Goal: Task Accomplishment & Management: Use online tool/utility

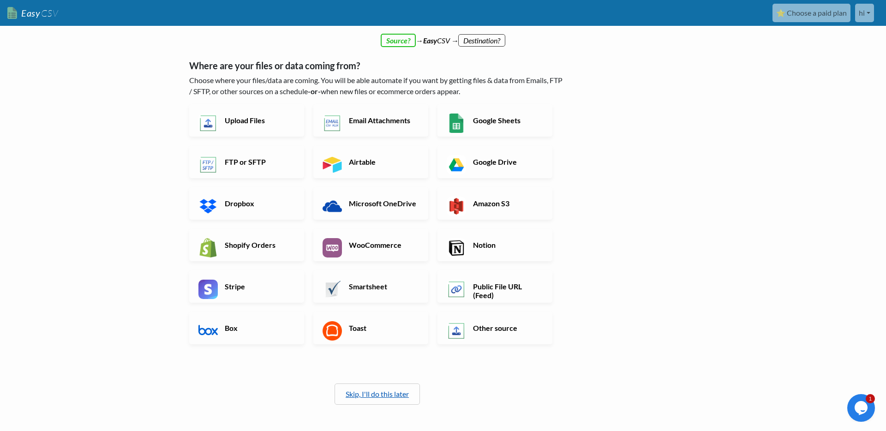
click at [409, 396] on link "Skip, I'll do this later" at bounding box center [377, 394] width 63 height 9
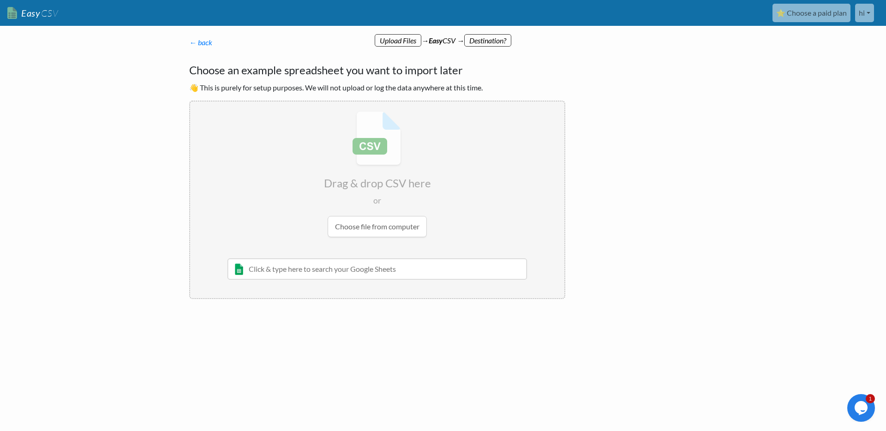
click at [386, 225] on input "file" at bounding box center [377, 174] width 374 height 145
type input "C:\fakepath\community_inner_peace_art_studio_323913_1760400008_audience_list.csv"
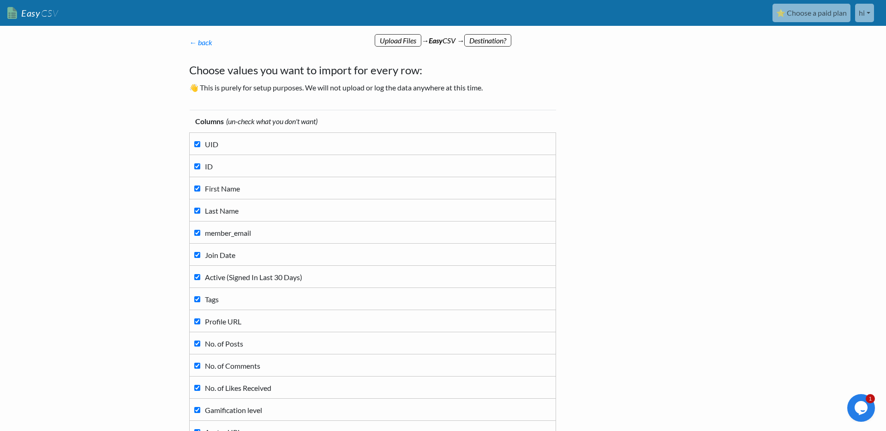
click at [197, 147] on label "UID" at bounding box center [372, 144] width 357 height 12
click at [197, 147] on input "UID" at bounding box center [197, 144] width 6 height 6
checkbox input "false"
click at [203, 170] on label "ID" at bounding box center [372, 166] width 357 height 12
click at [200, 169] on input "ID" at bounding box center [197, 166] width 6 height 6
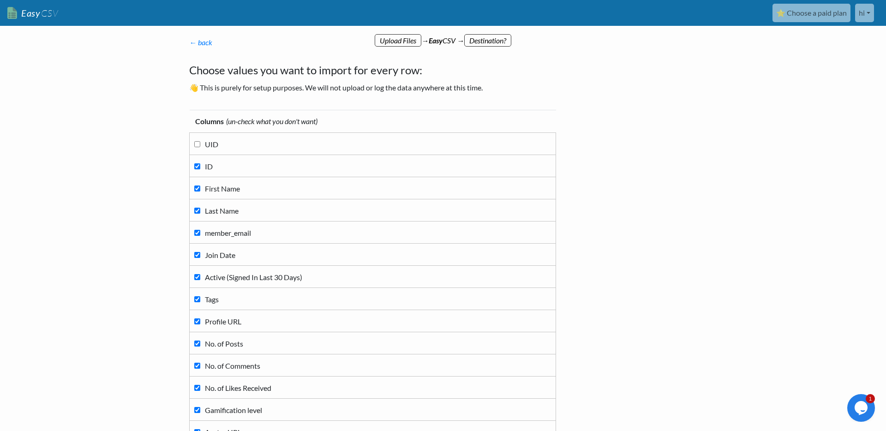
checkbox input "false"
click at [211, 191] on span "First Name" at bounding box center [222, 188] width 35 height 9
click at [200, 191] on input "First Name" at bounding box center [197, 189] width 6 height 6
checkbox input "false"
click at [213, 211] on span "Last Name" at bounding box center [222, 210] width 34 height 9
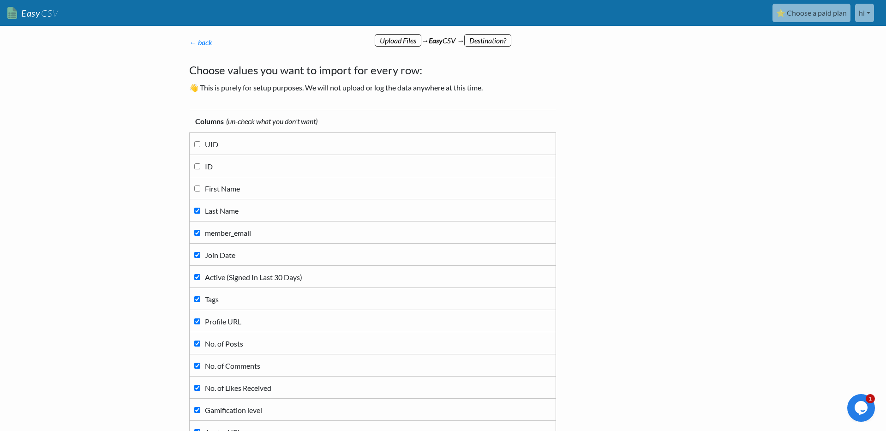
click at [200, 211] on input "Last Name" at bounding box center [197, 211] width 6 height 6
checkbox input "false"
click at [215, 257] on span "Join Date" at bounding box center [220, 255] width 30 height 9
click at [200, 257] on input "Join Date" at bounding box center [197, 255] width 6 height 6
checkbox input "false"
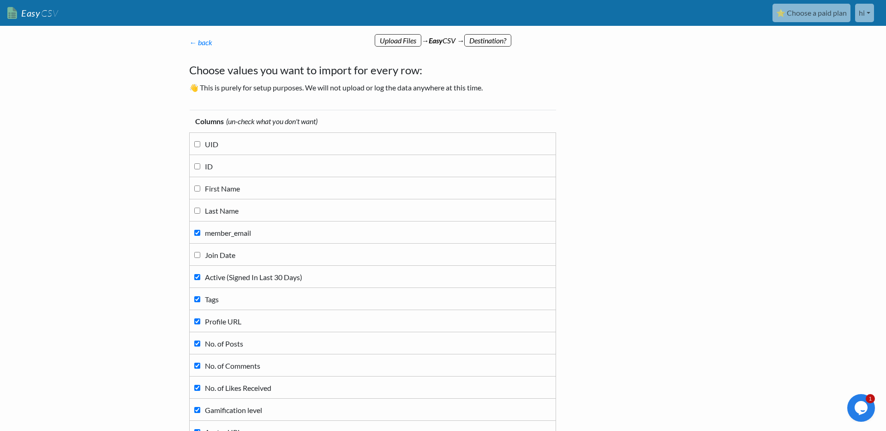
click at [215, 278] on span "Active (Signed In Last 30 Days)" at bounding box center [253, 277] width 97 height 9
click at [200, 278] on input "Active (Signed In Last 30 Days)" at bounding box center [197, 277] width 6 height 6
checkbox input "false"
click at [211, 299] on span "Tags" at bounding box center [212, 299] width 14 height 9
click at [200, 299] on input "Tags" at bounding box center [197, 299] width 6 height 6
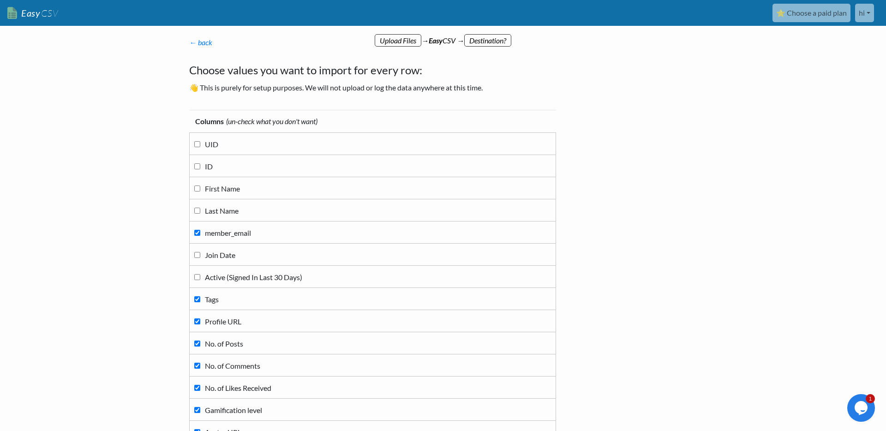
checkbox input "false"
click at [211, 314] on td "Profile URL" at bounding box center [373, 321] width 367 height 22
click at [211, 321] on span "Profile URL" at bounding box center [223, 321] width 36 height 9
click at [200, 321] on input "Profile URL" at bounding box center [197, 322] width 6 height 6
checkbox input "false"
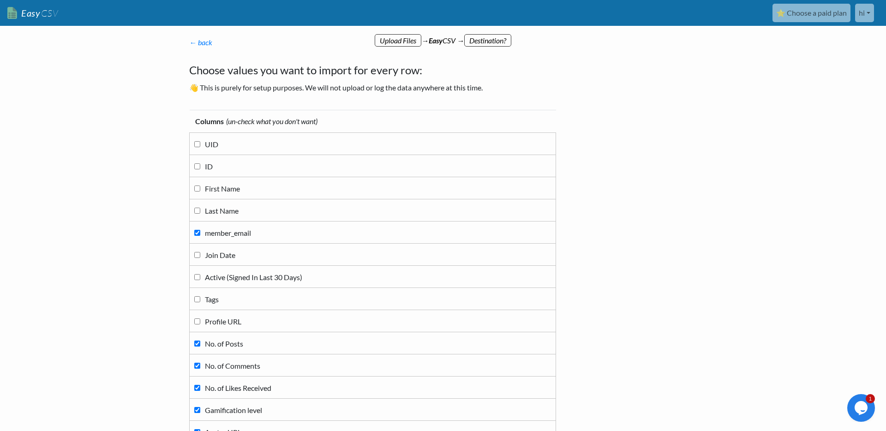
click at [214, 341] on span "No. of Posts" at bounding box center [224, 343] width 38 height 9
click at [200, 341] on input "No. of Posts" at bounding box center [197, 344] width 6 height 6
checkbox input "false"
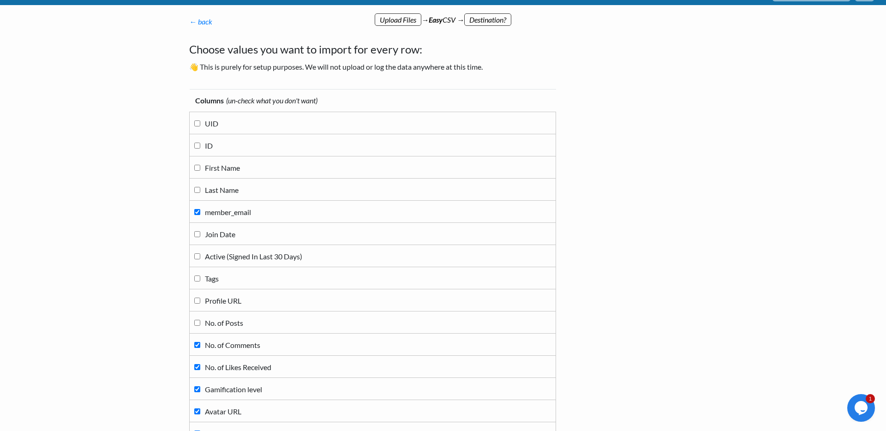
scroll to position [198, 0]
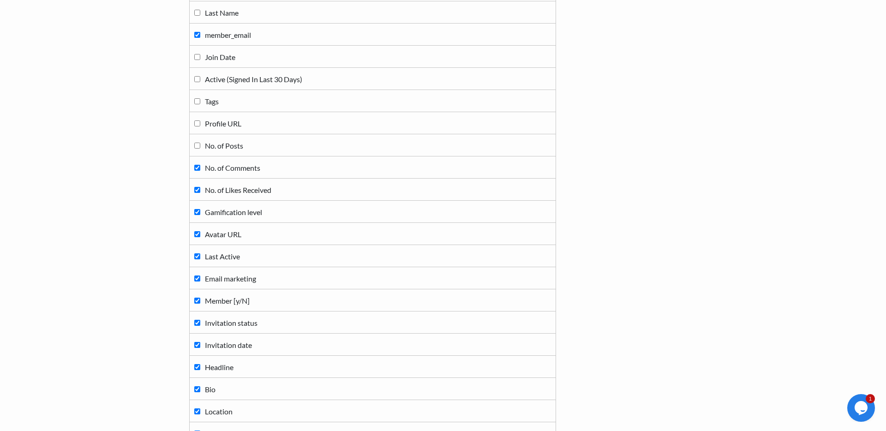
click at [216, 165] on span "No. of Comments" at bounding box center [232, 167] width 55 height 9
click at [200, 165] on input "No. of Comments" at bounding box center [197, 168] width 6 height 6
checkbox input "false"
click at [211, 190] on span "No. of Likes Received" at bounding box center [238, 190] width 66 height 9
click at [200, 190] on input "No. of Likes Received" at bounding box center [197, 190] width 6 height 6
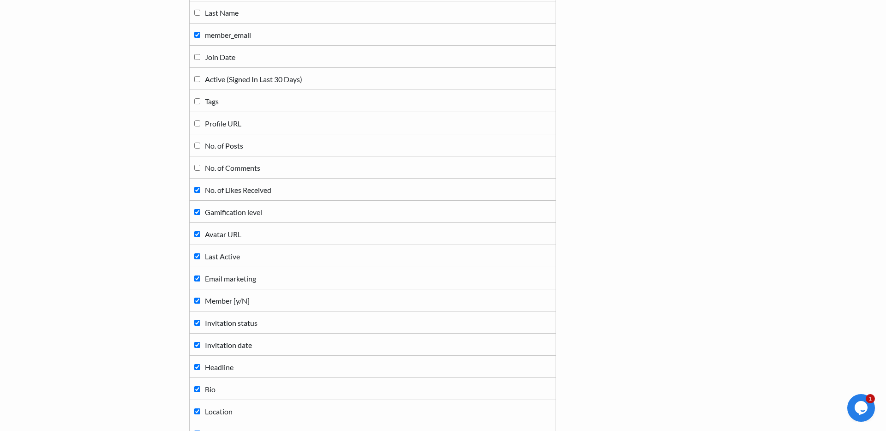
checkbox input "false"
click at [209, 208] on span "Gamification level" at bounding box center [233, 212] width 57 height 9
click at [200, 209] on input "Gamification level" at bounding box center [197, 212] width 6 height 6
checkbox input "false"
click at [210, 235] on span "Avatar URL" at bounding box center [223, 234] width 36 height 9
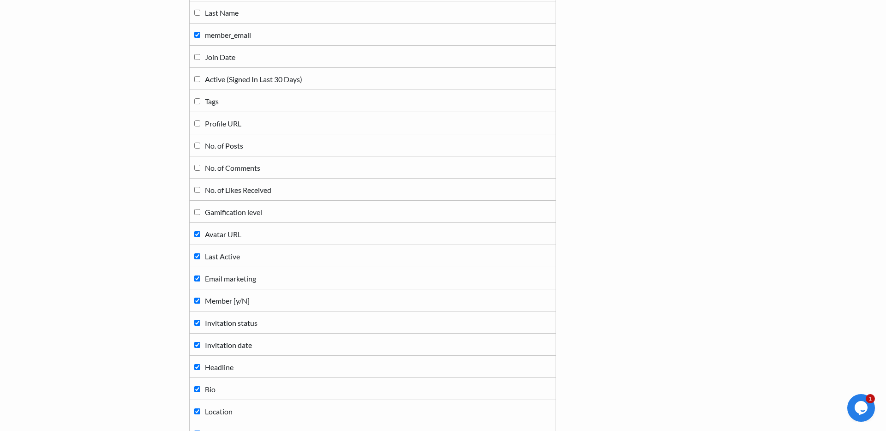
click at [200, 235] on input "Avatar URL" at bounding box center [197, 234] width 6 height 6
checkbox input "false"
drag, startPoint x: 212, startPoint y: 250, endPoint x: 215, endPoint y: 263, distance: 13.2
click at [212, 250] on label "Last Active" at bounding box center [372, 256] width 357 height 12
click at [200, 253] on input "Last Active" at bounding box center [197, 256] width 6 height 6
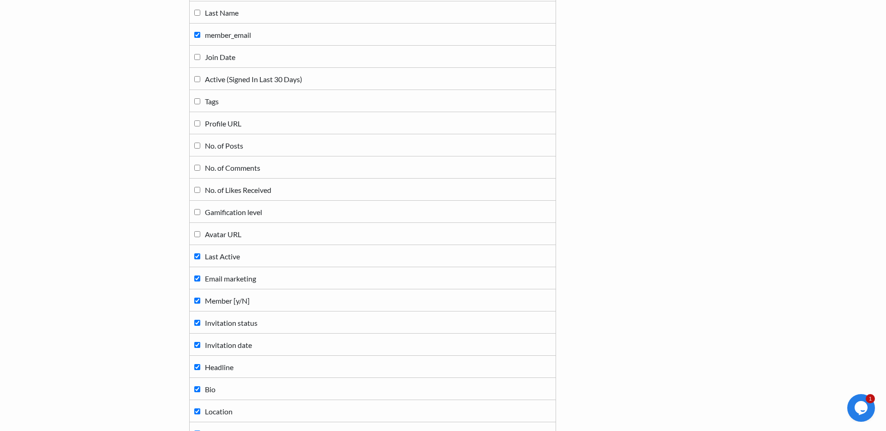
checkbox input "false"
click at [217, 272] on label "Email marketing" at bounding box center [372, 278] width 357 height 12
click at [200, 276] on input "Email marketing" at bounding box center [197, 279] width 6 height 6
checkbox input "false"
click at [228, 302] on span "Member [y/N]" at bounding box center [227, 300] width 45 height 9
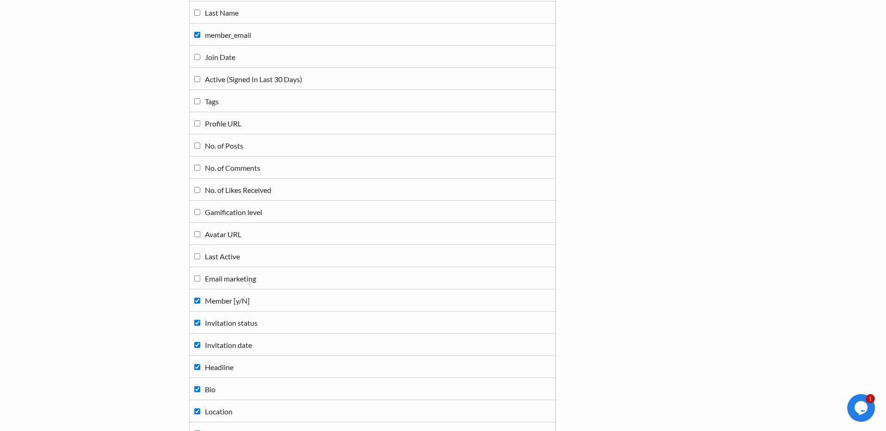
click at [200, 302] on input "Member [y/N]" at bounding box center [197, 301] width 6 height 6
checkbox input "false"
click at [223, 324] on span "Invitation status" at bounding box center [231, 323] width 53 height 9
click at [200, 324] on input "Invitation status" at bounding box center [197, 323] width 6 height 6
checkbox input "false"
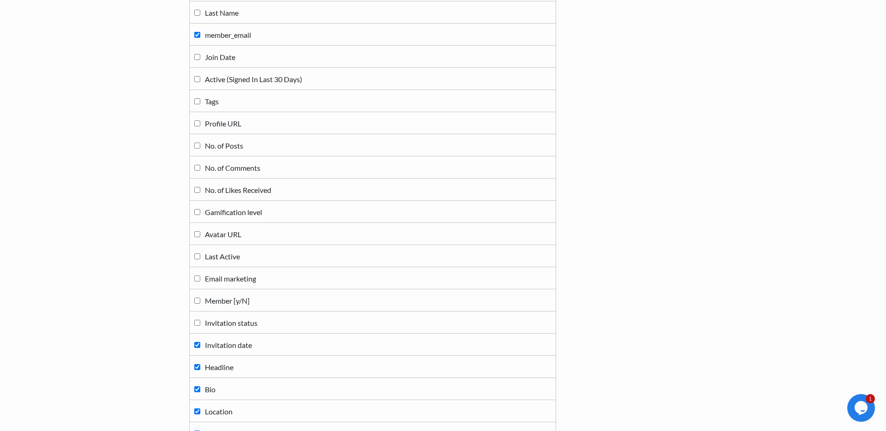
click at [221, 349] on label "Invitation date" at bounding box center [372, 344] width 357 height 12
click at [200, 348] on input "Invitation date" at bounding box center [197, 345] width 6 height 6
checkbox input "false"
drag, startPoint x: 217, startPoint y: 368, endPoint x: 216, endPoint y: 374, distance: 5.6
click at [216, 369] on span "Headline" at bounding box center [219, 367] width 29 height 9
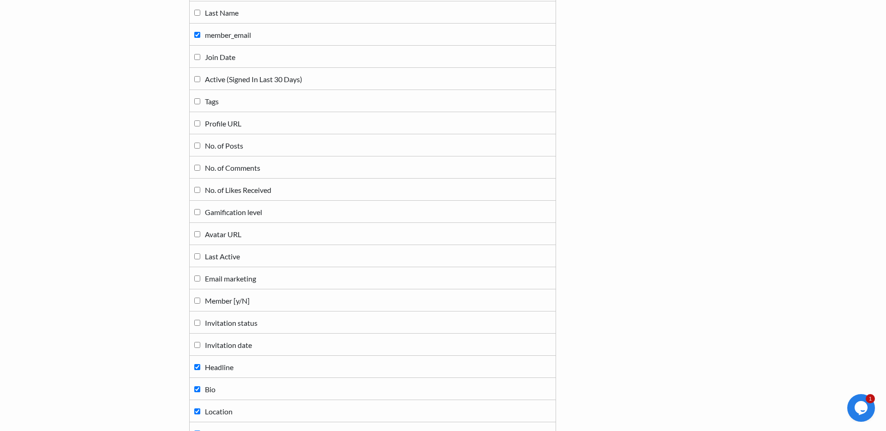
click at [200, 369] on input "Headline" at bounding box center [197, 367] width 6 height 6
checkbox input "false"
click at [214, 388] on span "Bio" at bounding box center [210, 389] width 11 height 9
click at [200, 388] on input "Bio" at bounding box center [197, 389] width 6 height 6
checkbox input "false"
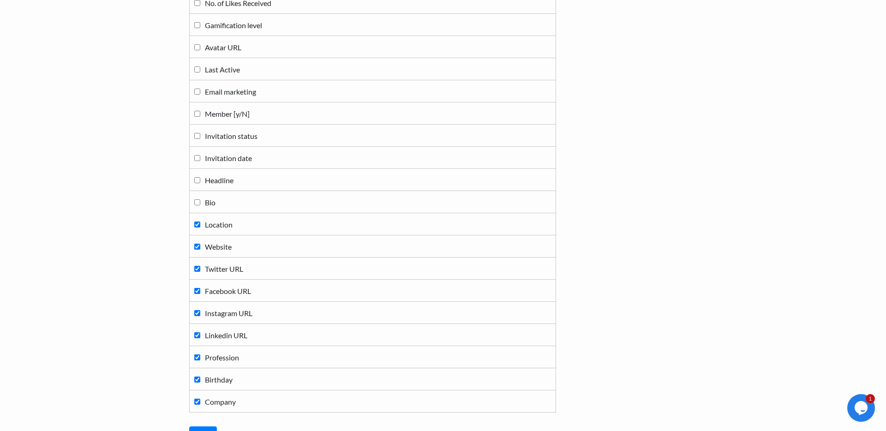
scroll to position [389, 0]
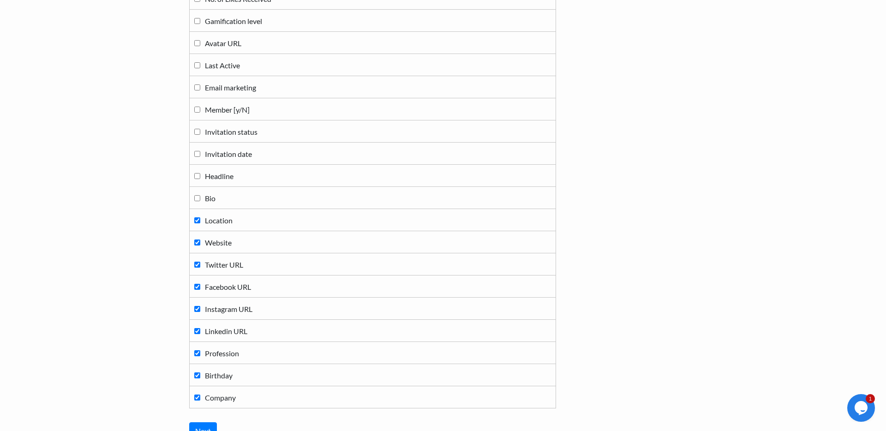
click at [209, 213] on td "Location" at bounding box center [373, 220] width 367 height 22
click at [209, 218] on span "Location" at bounding box center [219, 220] width 28 height 9
click at [200, 218] on input "Location" at bounding box center [197, 220] width 6 height 6
checkbox input "false"
click at [213, 240] on span "Website" at bounding box center [218, 242] width 27 height 9
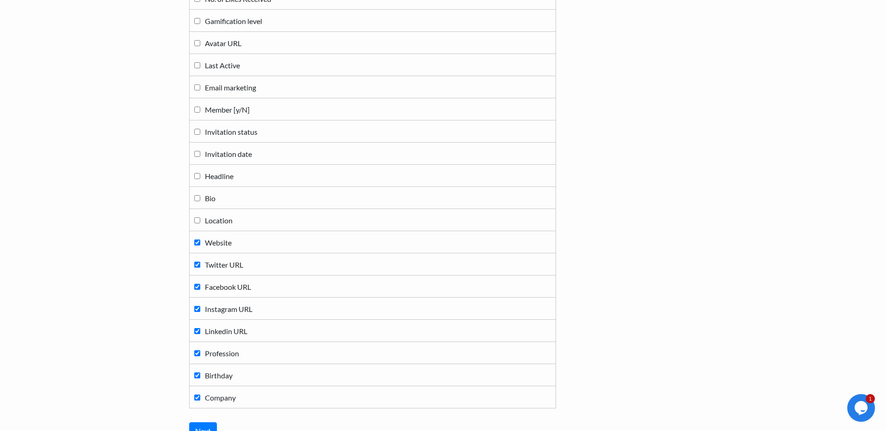
click at [200, 240] on input "Website" at bounding box center [197, 243] width 6 height 6
checkbox input "false"
click at [216, 263] on span "Twitter URL" at bounding box center [224, 264] width 38 height 9
click at [200, 263] on input "Twitter URL" at bounding box center [197, 265] width 6 height 6
checkbox input "false"
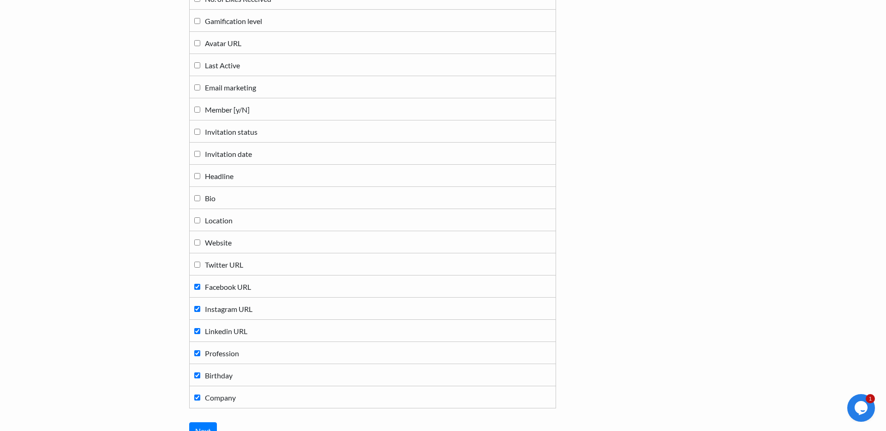
click at [218, 288] on span "Facebook URL" at bounding box center [228, 287] width 46 height 9
click at [200, 288] on input "Facebook URL" at bounding box center [197, 287] width 6 height 6
checkbox input "false"
click at [219, 300] on td "Instagram URL" at bounding box center [373, 309] width 367 height 22
click at [220, 305] on span "Instagram URL" at bounding box center [229, 309] width 48 height 9
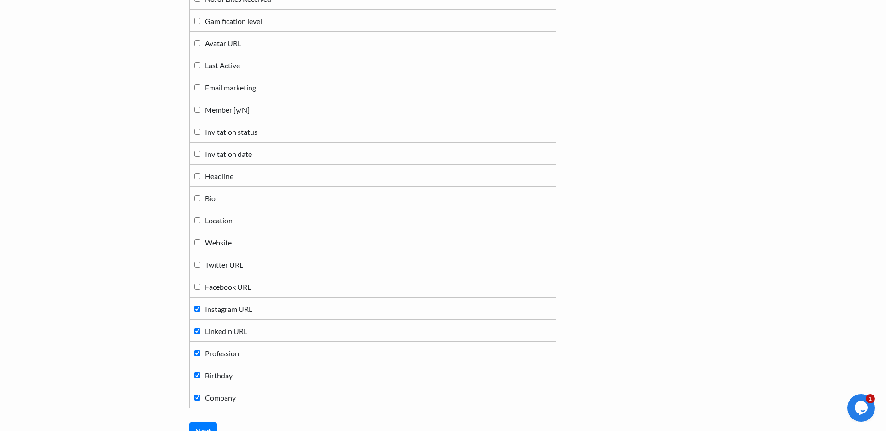
click at [200, 306] on input "Instagram URL" at bounding box center [197, 309] width 6 height 6
checkbox input "false"
click at [226, 334] on span "Linkedin URL" at bounding box center [226, 331] width 42 height 9
click at [200, 334] on input "Linkedin URL" at bounding box center [197, 331] width 6 height 6
checkbox input "false"
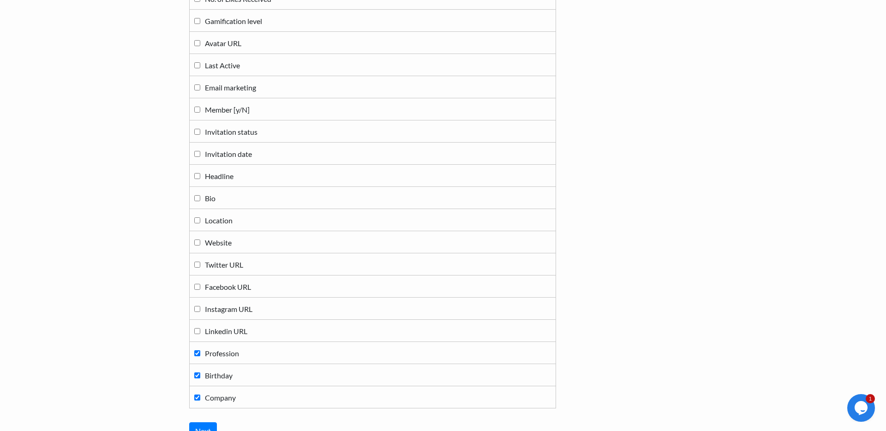
click at [221, 358] on label "Profession" at bounding box center [372, 353] width 357 height 12
click at [200, 356] on input "Profession" at bounding box center [197, 353] width 6 height 6
checkbox input "false"
click at [218, 369] on label "Birthday" at bounding box center [372, 375] width 357 height 12
click at [200, 373] on input "Birthday" at bounding box center [197, 376] width 6 height 6
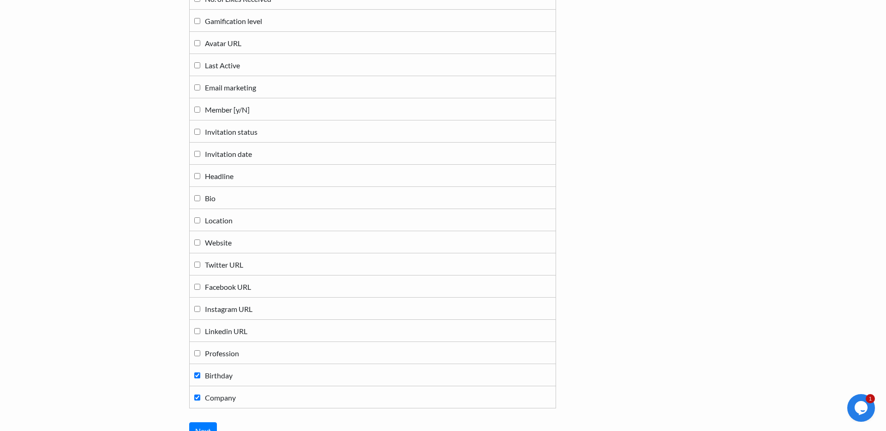
checkbox input "false"
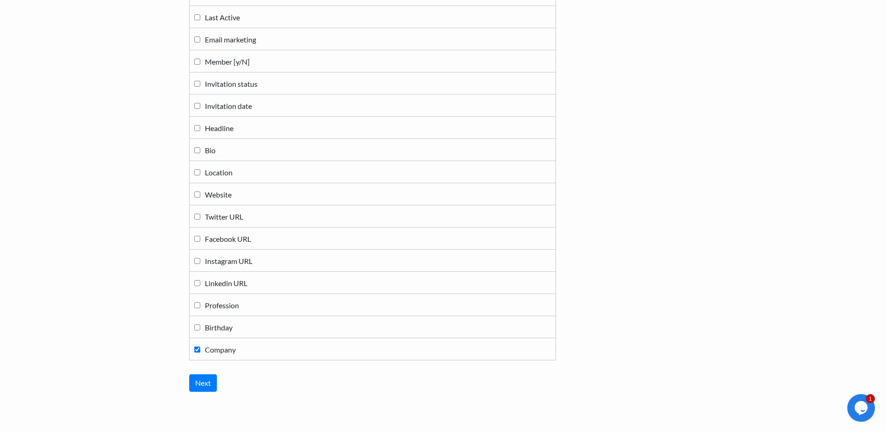
scroll to position [445, 0]
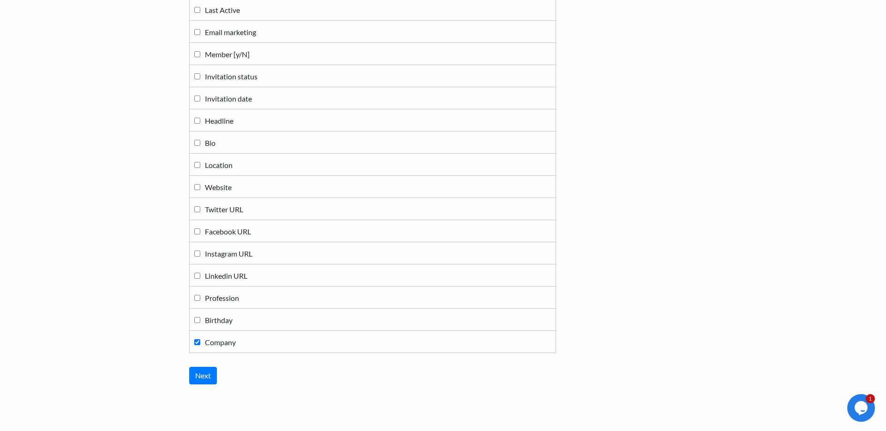
click at [223, 343] on span "Company" at bounding box center [220, 342] width 31 height 9
click at [200, 343] on input "Company" at bounding box center [197, 342] width 6 height 6
checkbox input "false"
click at [202, 377] on input "Next" at bounding box center [203, 376] width 28 height 18
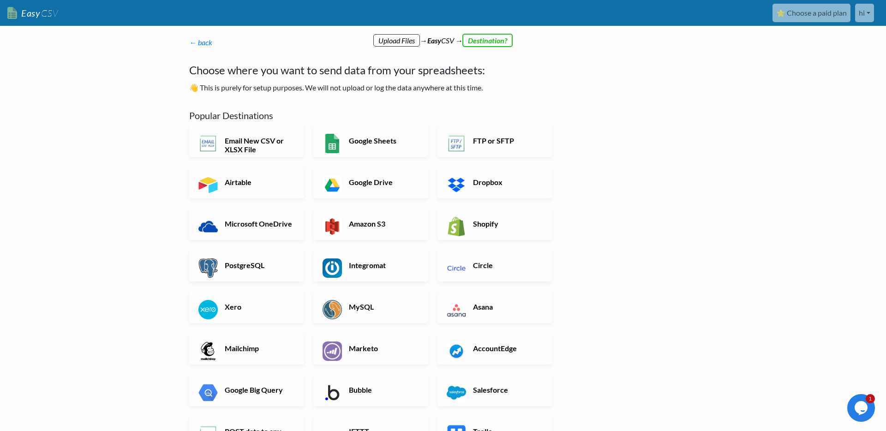
scroll to position [2, 0]
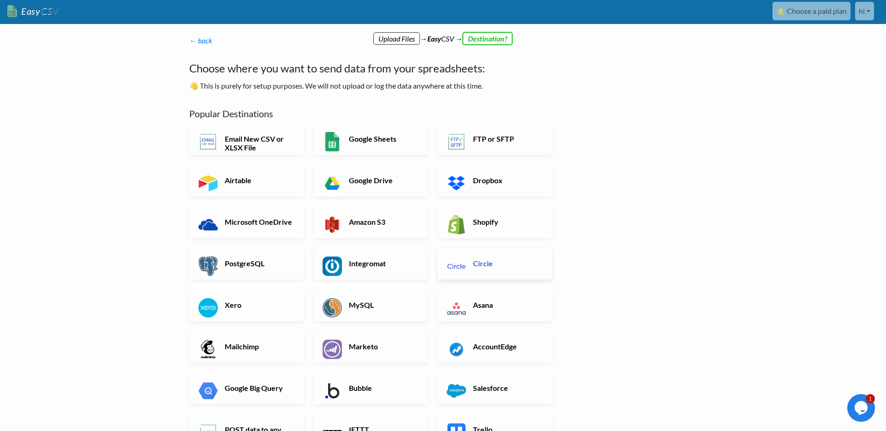
click at [481, 277] on link "Circle" at bounding box center [495, 263] width 115 height 32
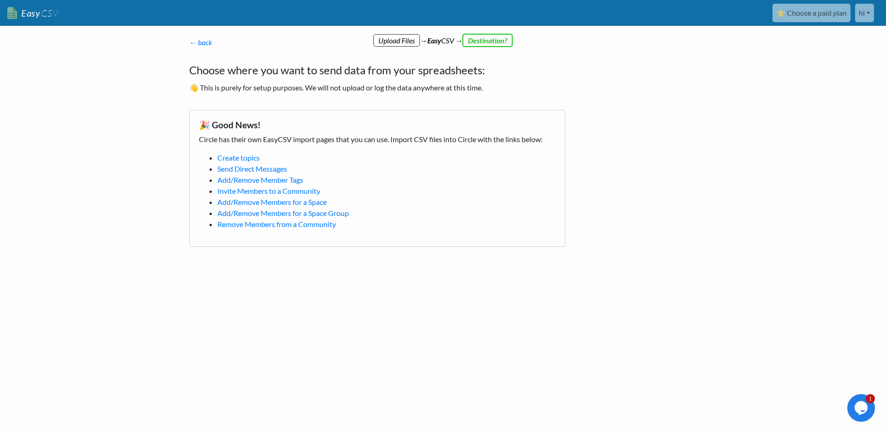
scroll to position [0, 0]
click at [311, 224] on link "Remove Members from a Community" at bounding box center [276, 224] width 119 height 9
